Goal: Task Accomplishment & Management: Use online tool/utility

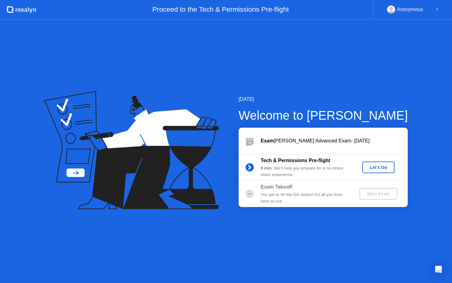
click at [378, 166] on div "Let's Go" at bounding box center [377, 167] width 27 height 5
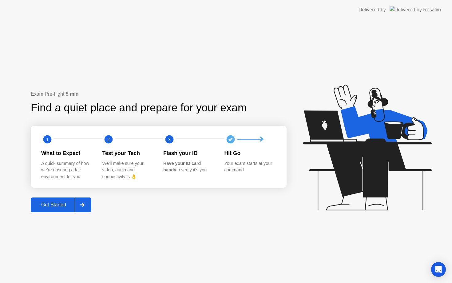
click at [63, 204] on div "Get Started" at bounding box center [54, 205] width 42 height 6
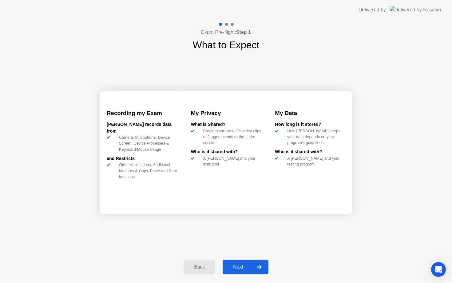
click at [241, 262] on button "Next" at bounding box center [245, 266] width 46 height 15
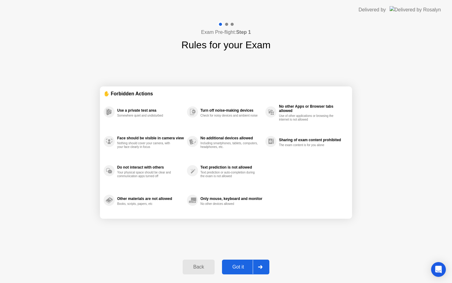
click at [245, 266] on div "Got it" at bounding box center [238, 267] width 29 height 6
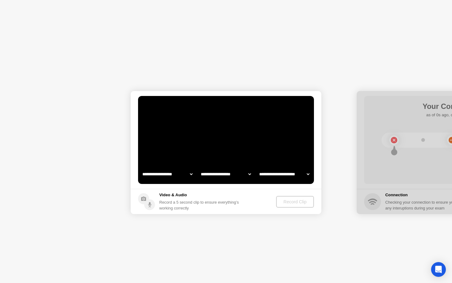
select select "**********"
select select "*******"
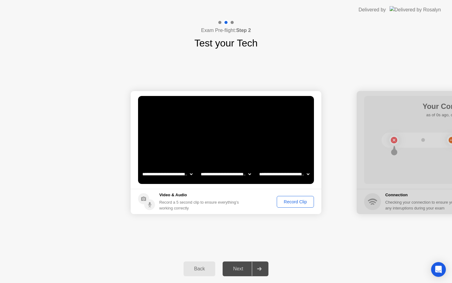
click at [285, 199] on div "Record Clip" at bounding box center [295, 201] width 33 height 5
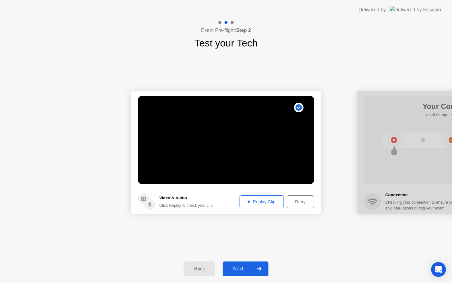
click at [269, 201] on div "Replay Clip" at bounding box center [261, 201] width 40 height 5
click at [295, 206] on button "Retry" at bounding box center [300, 201] width 27 height 13
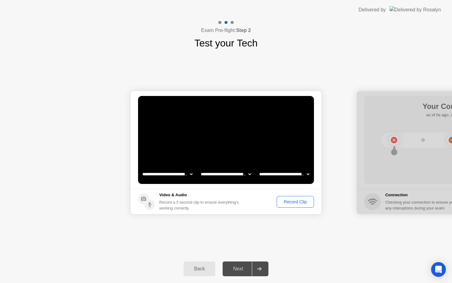
click at [297, 203] on div "Record Clip" at bounding box center [295, 201] width 33 height 5
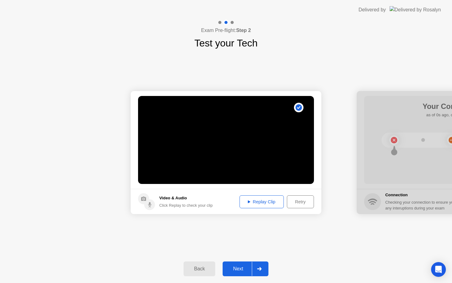
click at [246, 263] on button "Next" at bounding box center [245, 268] width 46 height 15
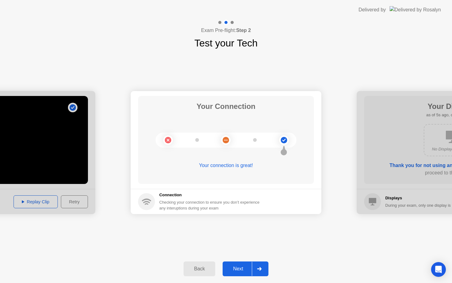
click at [240, 269] on div "Next" at bounding box center [237, 269] width 27 height 6
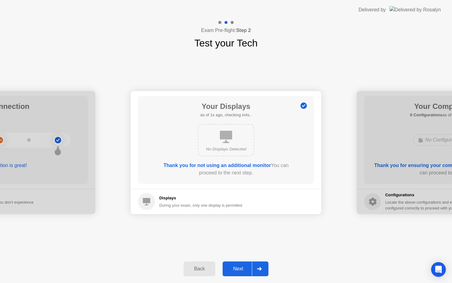
click at [236, 266] on div "Next" at bounding box center [237, 269] width 27 height 6
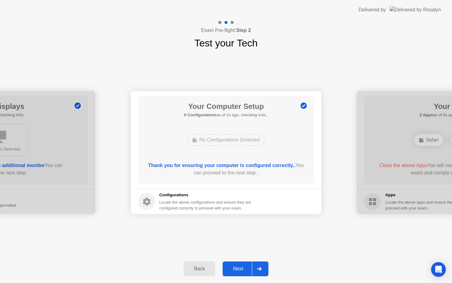
click at [243, 266] on div "Next" at bounding box center [237, 269] width 27 height 6
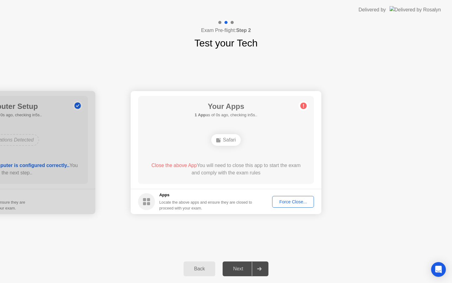
click at [300, 201] on div "Force Close..." at bounding box center [292, 201] width 37 height 5
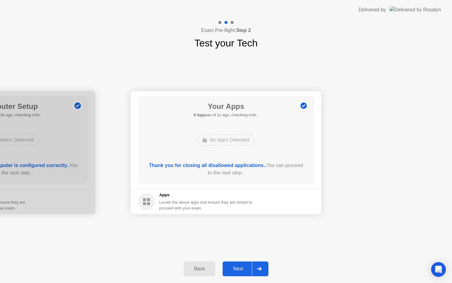
click at [243, 266] on div "Next" at bounding box center [237, 269] width 27 height 6
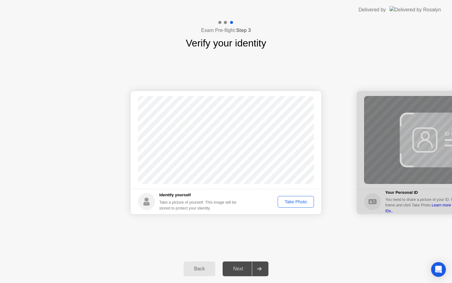
click at [295, 201] on div "Take Photo" at bounding box center [296, 201] width 32 height 5
click at [245, 263] on button "Next" at bounding box center [245, 268] width 46 height 15
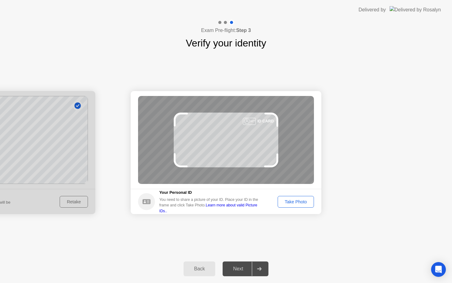
click at [292, 200] on div "Take Photo" at bounding box center [296, 201] width 32 height 5
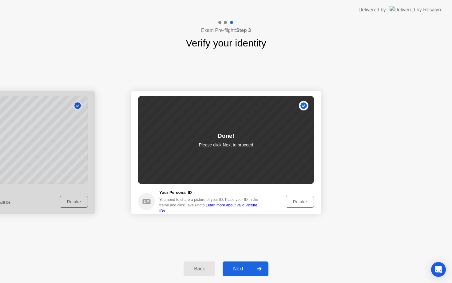
click at [245, 263] on button "Next" at bounding box center [245, 268] width 46 height 15
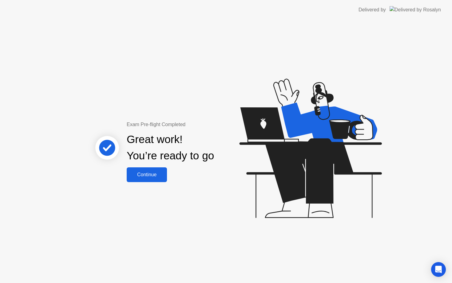
click at [144, 172] on div "Continue" at bounding box center [146, 175] width 37 height 6
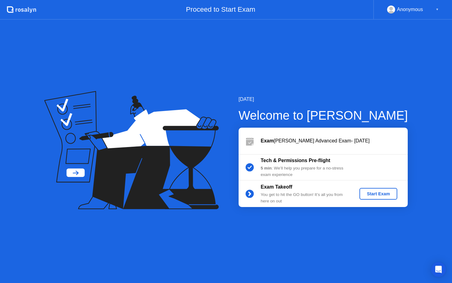
click at [373, 194] on div "Start Exam" at bounding box center [378, 193] width 33 height 5
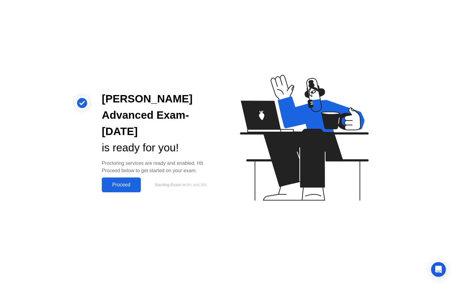
click at [137, 187] on div "Proceed" at bounding box center [121, 185] width 35 height 6
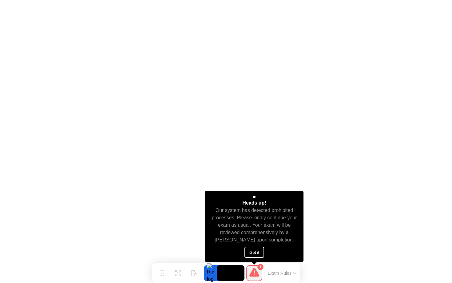
click at [255, 251] on button "Got it" at bounding box center [254, 251] width 20 height 11
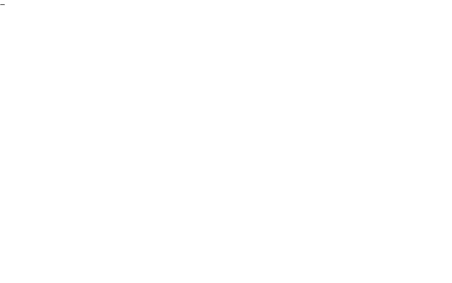
click div "End Proctoring Session"
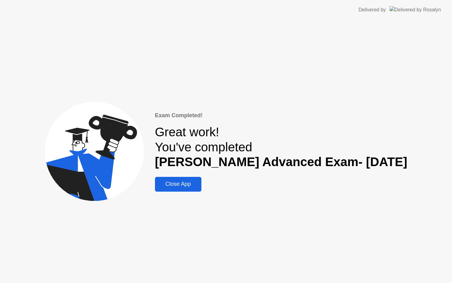
click at [181, 187] on div "Close App" at bounding box center [178, 184] width 43 height 6
